Goal: Transaction & Acquisition: Download file/media

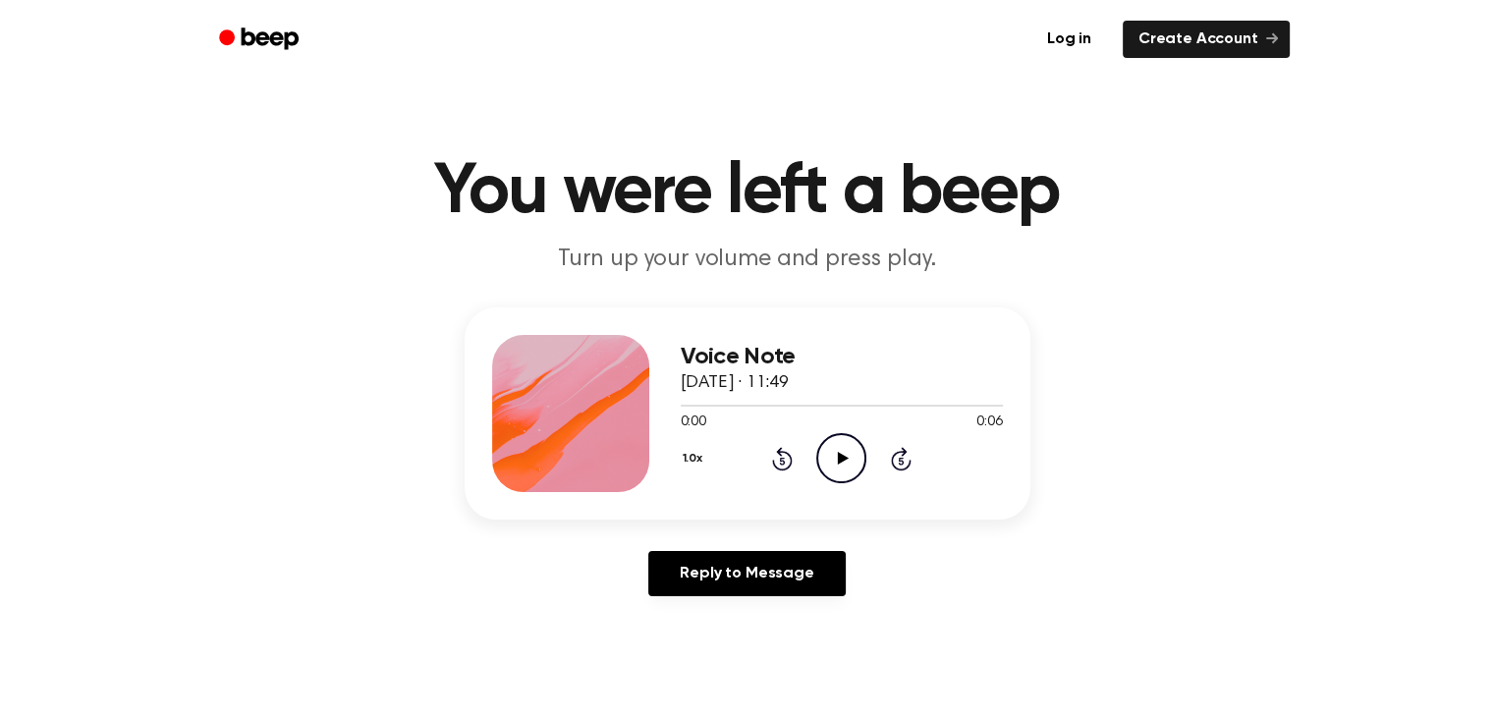
click at [832, 454] on icon "Play Audio" at bounding box center [841, 458] width 50 height 50
click at [845, 454] on icon at bounding box center [841, 458] width 9 height 13
click at [844, 454] on icon "Play Audio" at bounding box center [841, 458] width 50 height 50
click at [845, 456] on icon "Play Audio" at bounding box center [841, 458] width 50 height 50
click at [849, 461] on icon "Play Audio" at bounding box center [841, 458] width 50 height 50
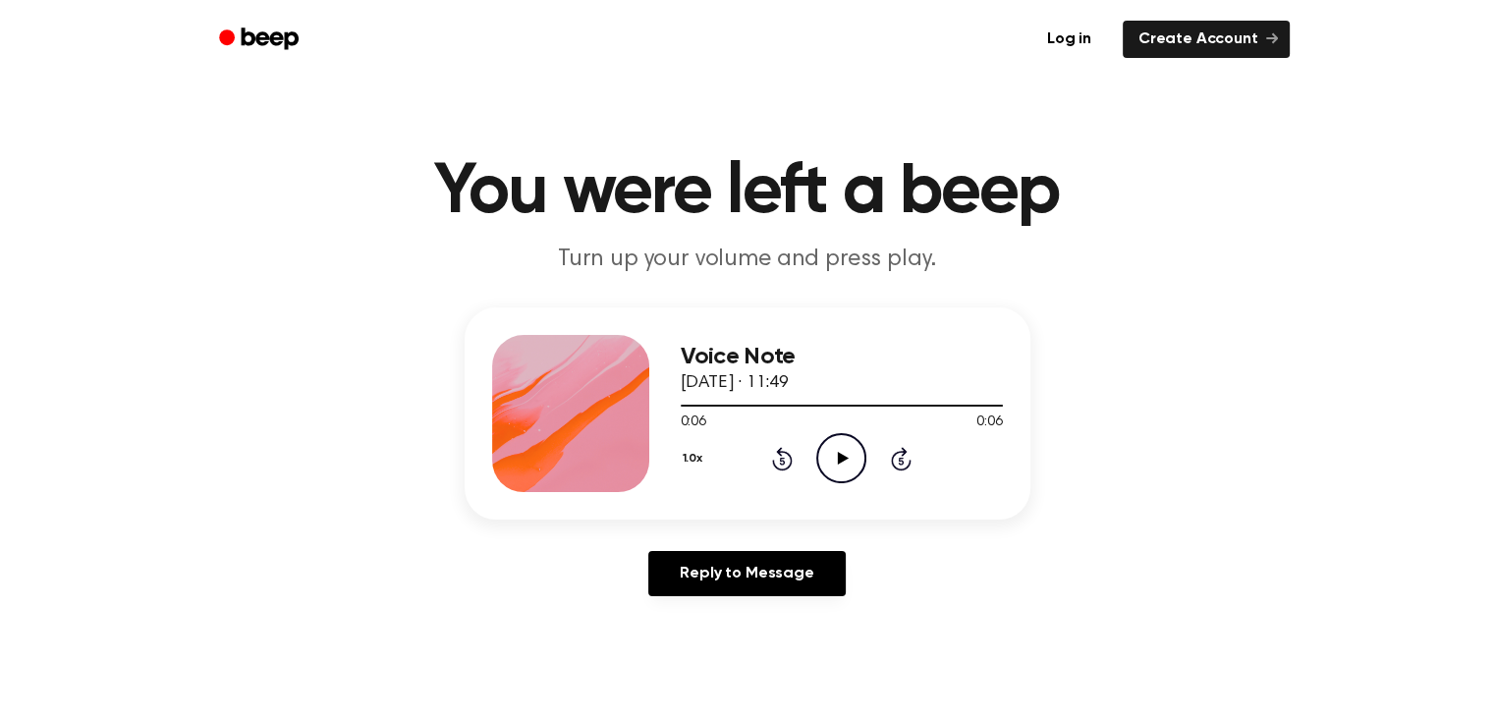
click at [845, 453] on icon "Play Audio" at bounding box center [841, 458] width 50 height 50
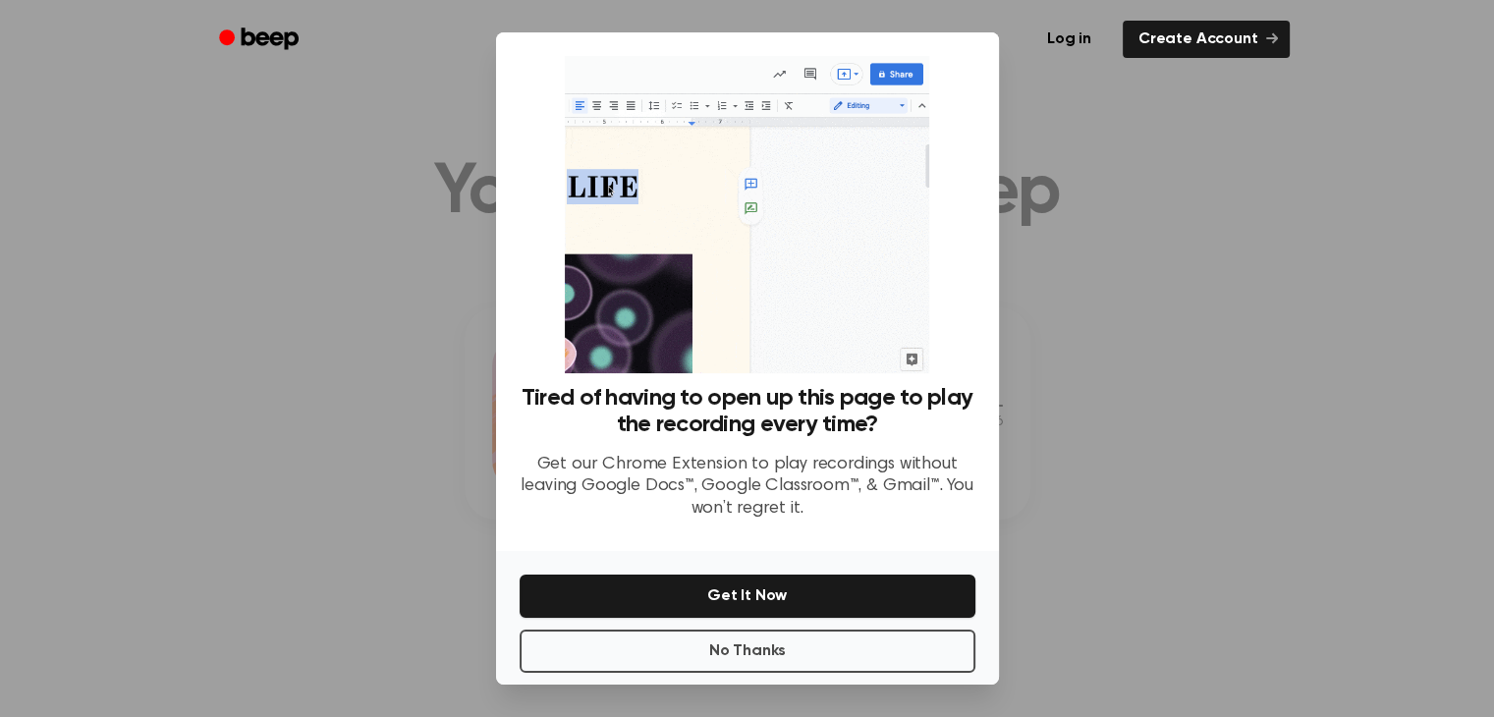
click at [1076, 300] on div at bounding box center [747, 358] width 1494 height 717
drag, startPoint x: 1069, startPoint y: 301, endPoint x: 1014, endPoint y: 298, distance: 55.1
click at [1061, 304] on div at bounding box center [747, 358] width 1494 height 717
click at [884, 590] on button "Get It Now" at bounding box center [748, 596] width 456 height 43
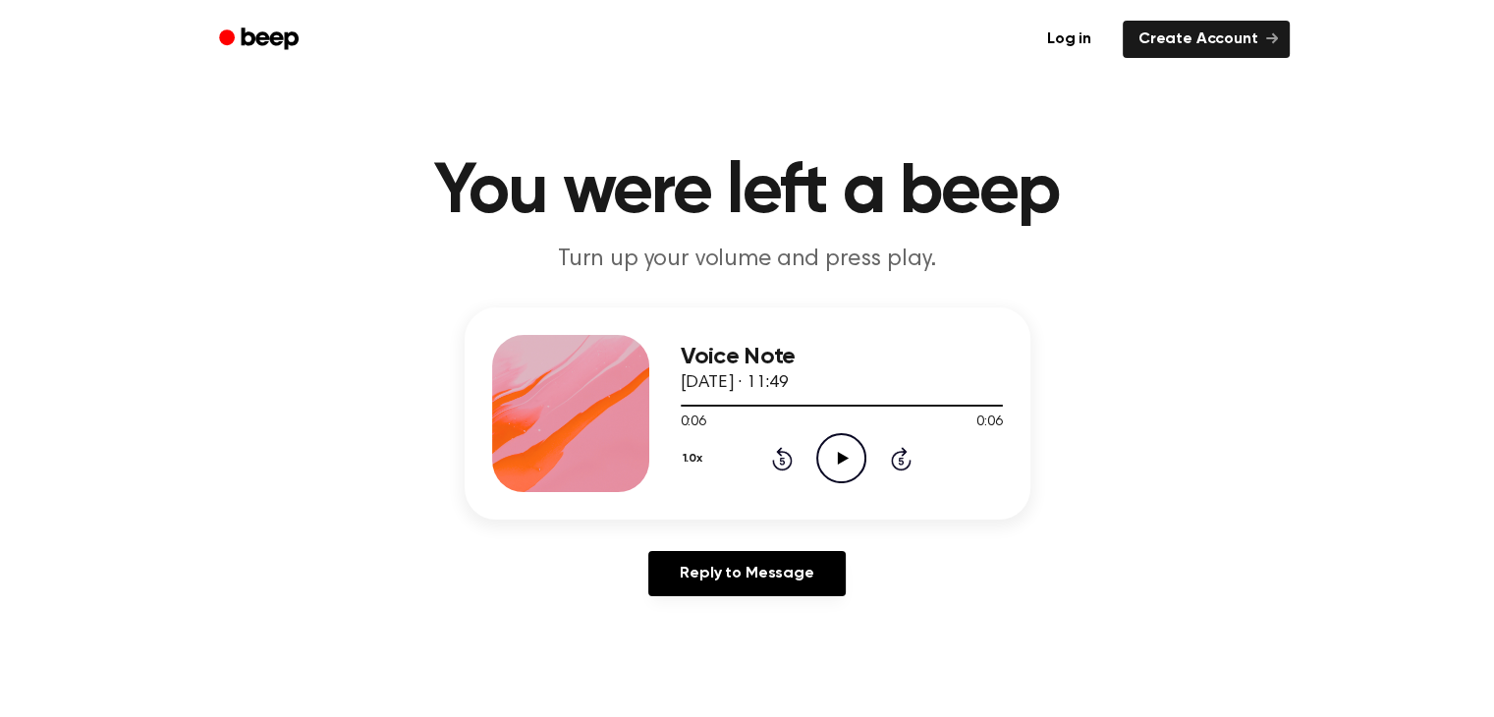
click at [845, 452] on icon "Play Audio" at bounding box center [841, 458] width 50 height 50
